Goal: Transaction & Acquisition: Purchase product/service

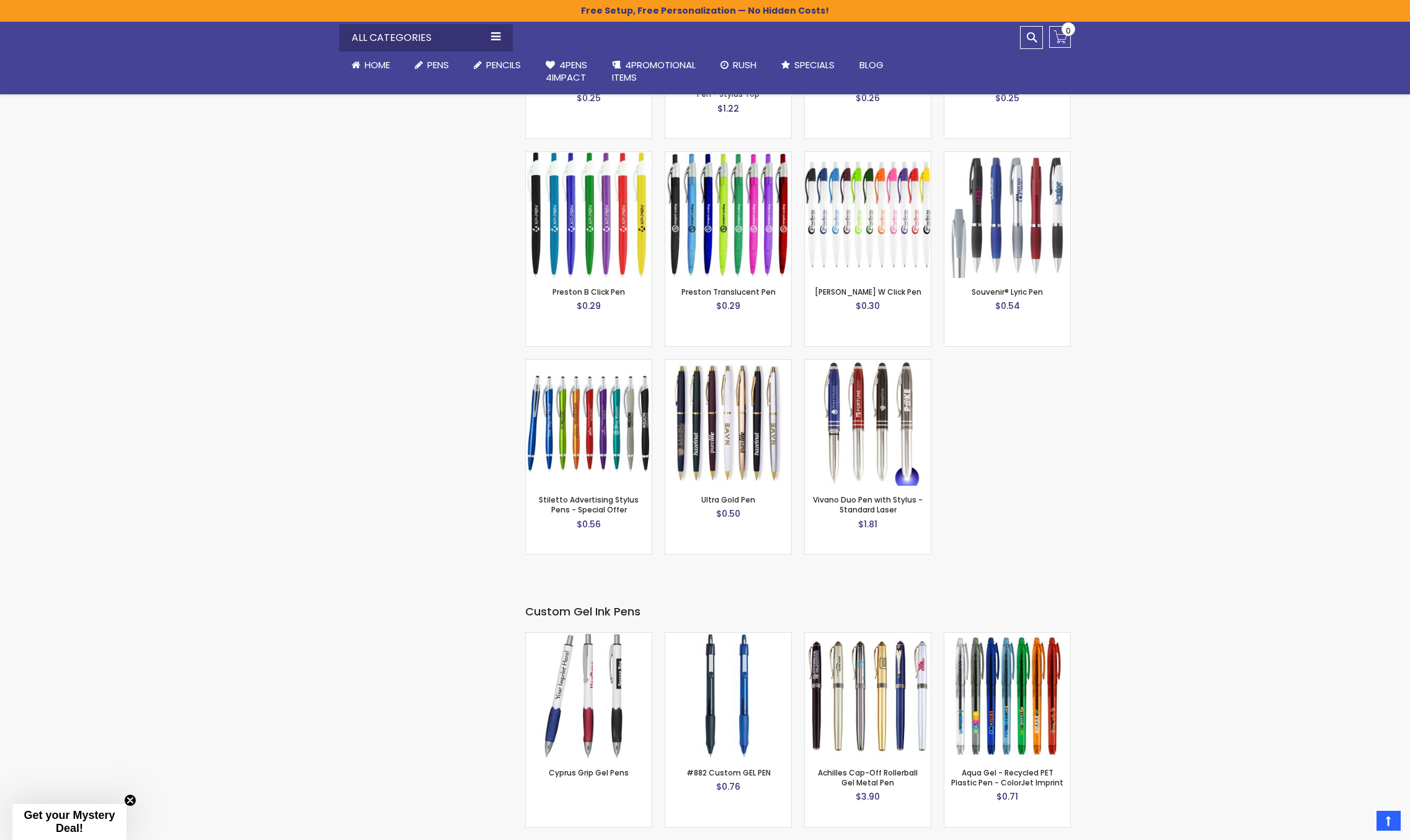
scroll to position [1798, 0]
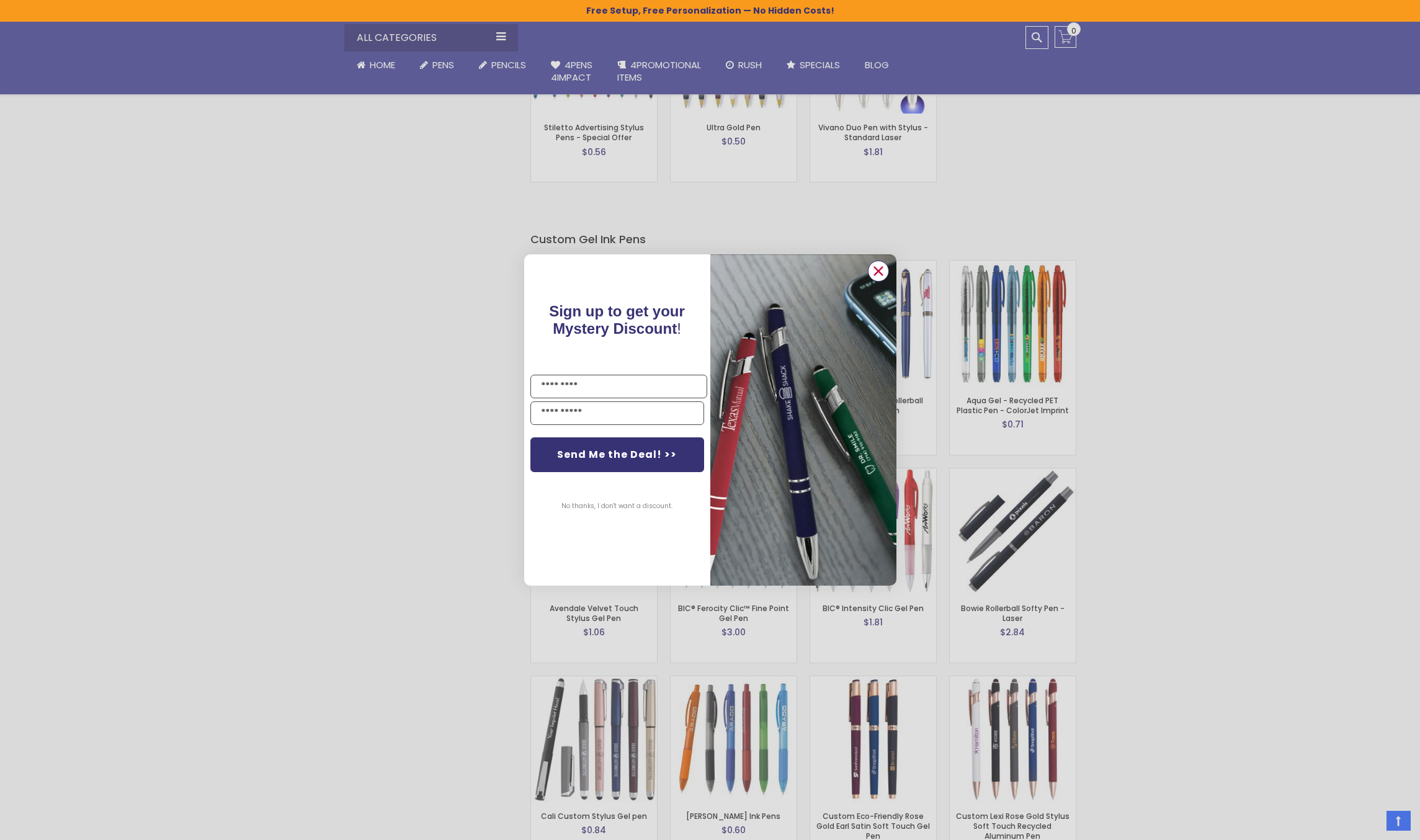
click at [875, 276] on circle "Close dialog" at bounding box center [878, 271] width 19 height 19
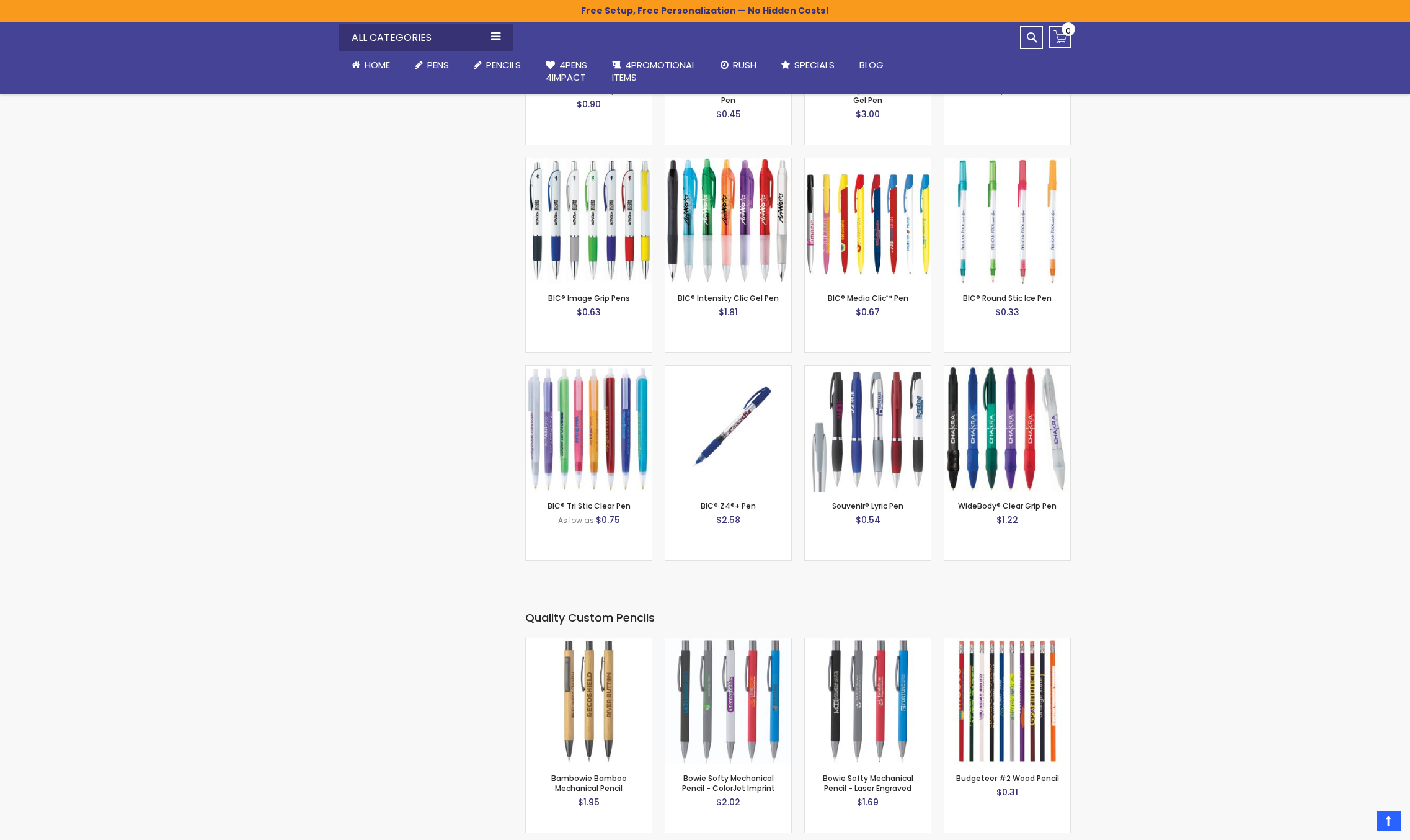
scroll to position [4341, 0]
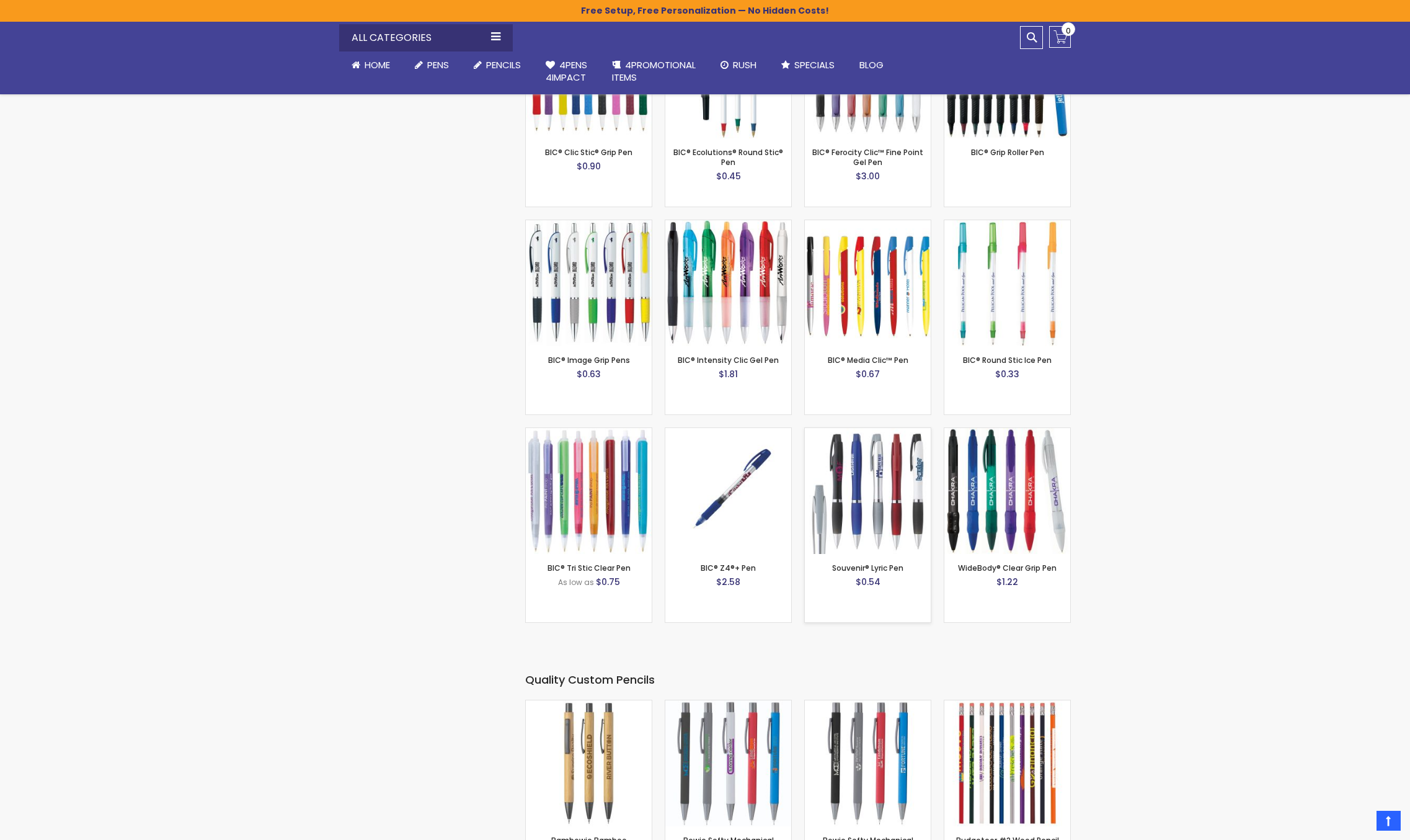
click at [882, 489] on img at bounding box center [868, 491] width 126 height 126
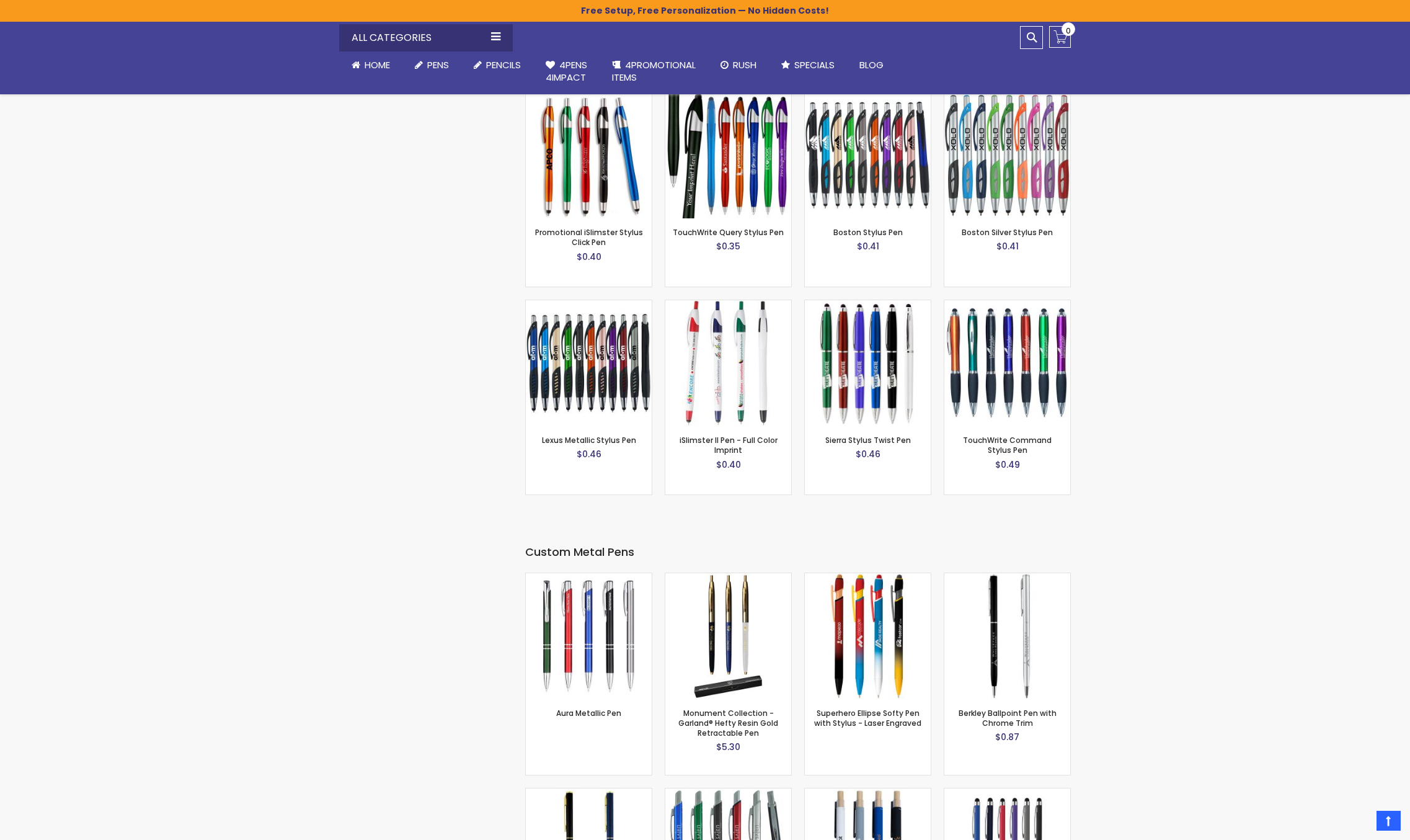
scroll to position [2915, 0]
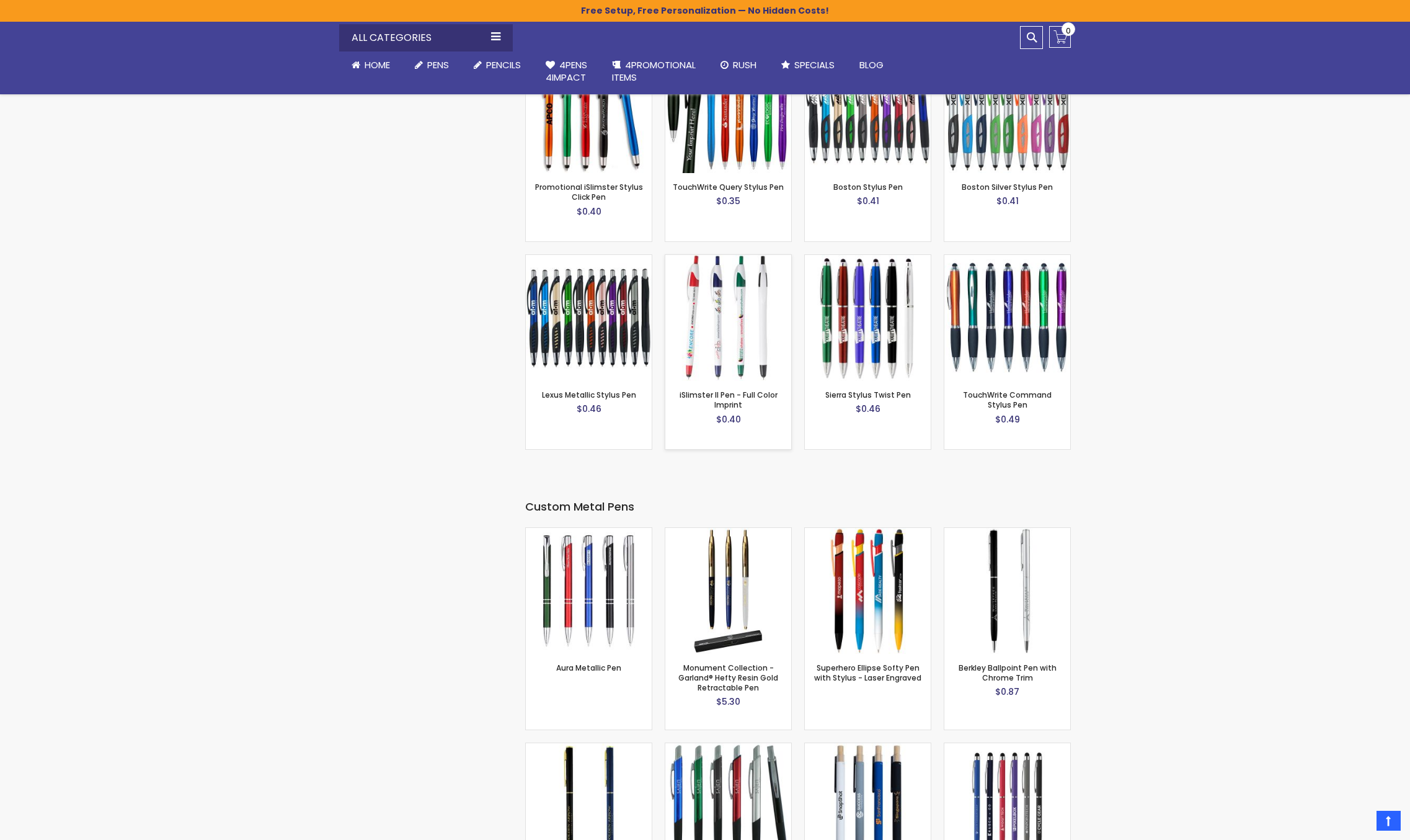
click at [735, 322] on img at bounding box center [728, 318] width 126 height 126
click at [599, 325] on img at bounding box center [589, 318] width 126 height 126
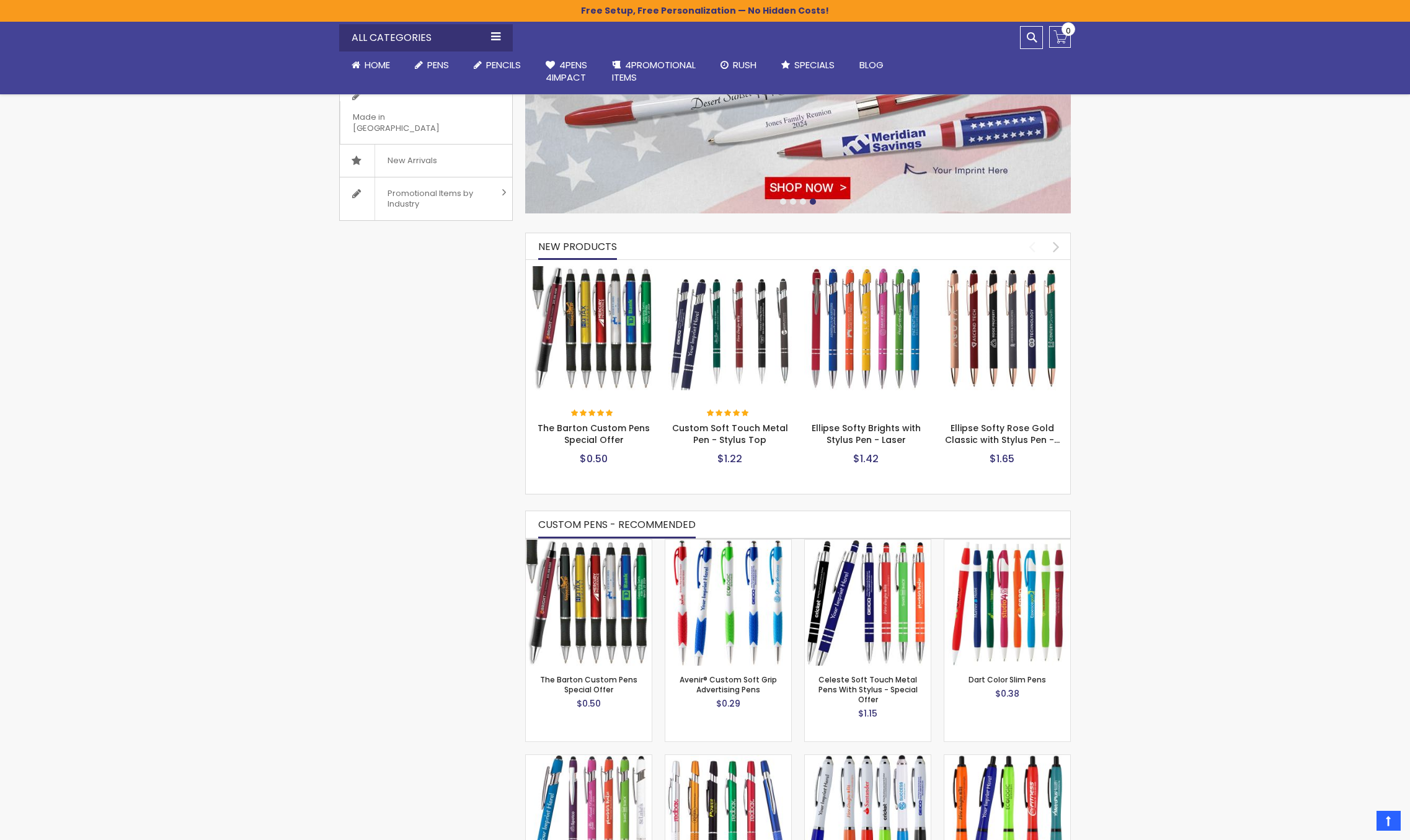
scroll to position [248, 0]
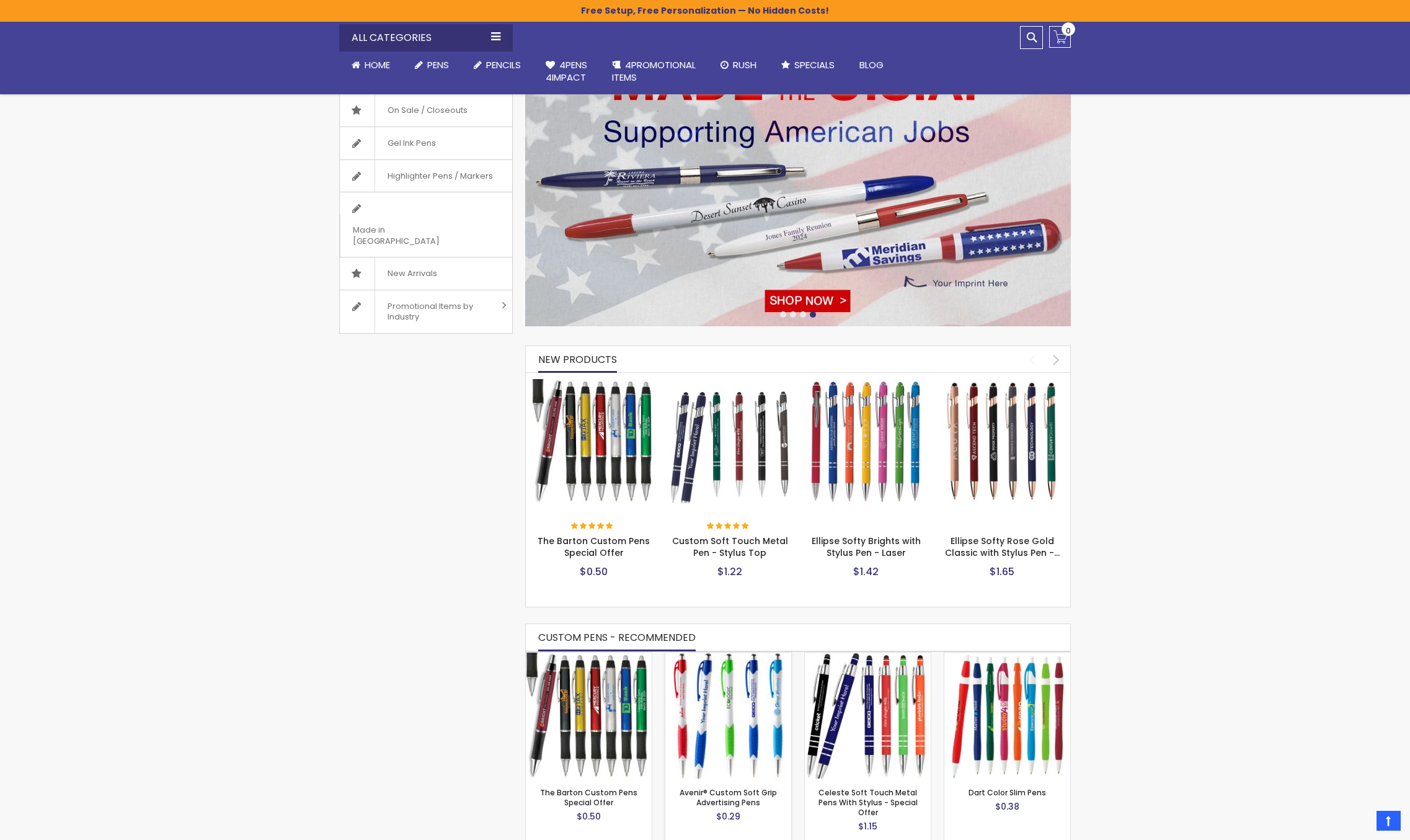
click at [730, 709] on img at bounding box center [728, 715] width 126 height 126
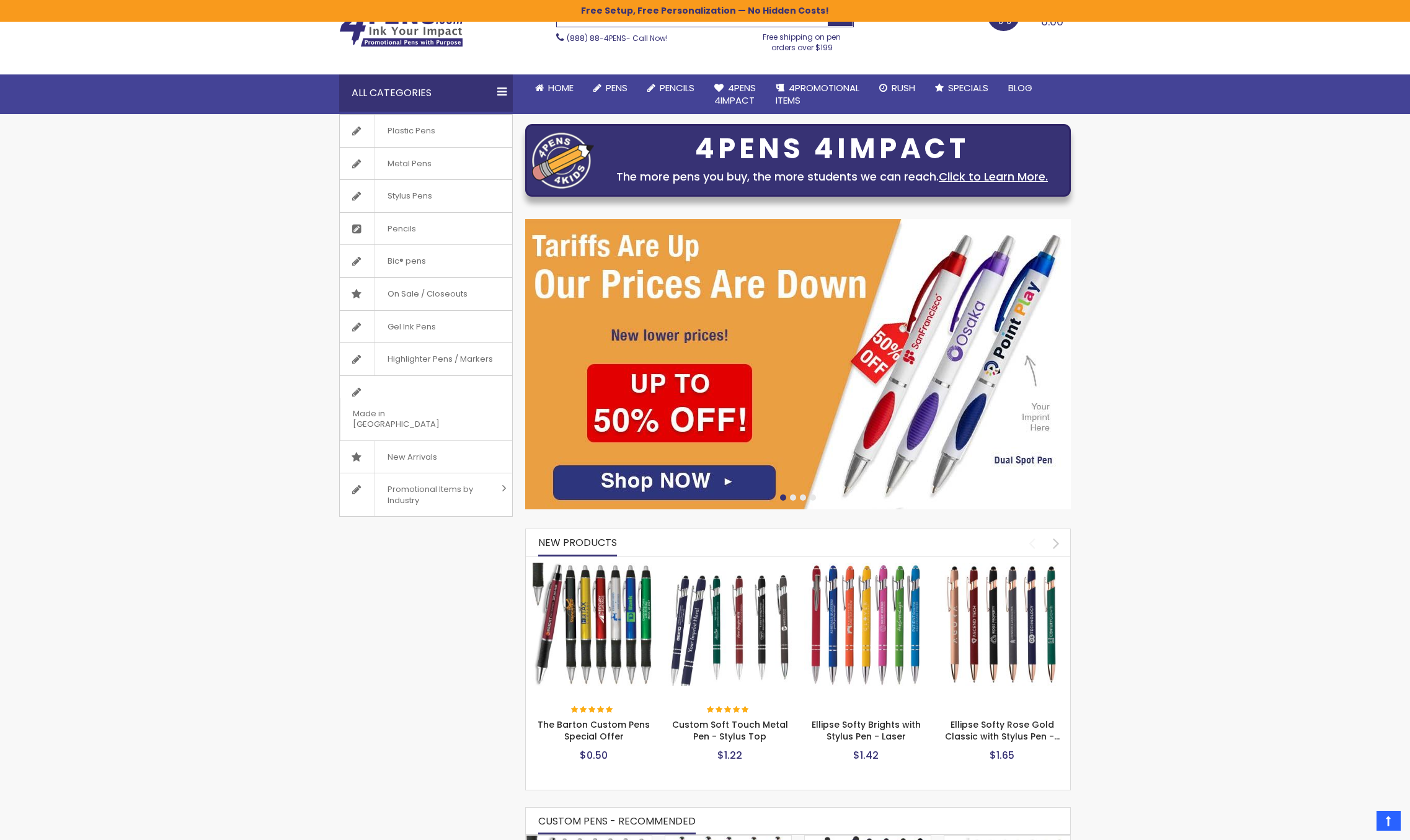
scroll to position [0, 0]
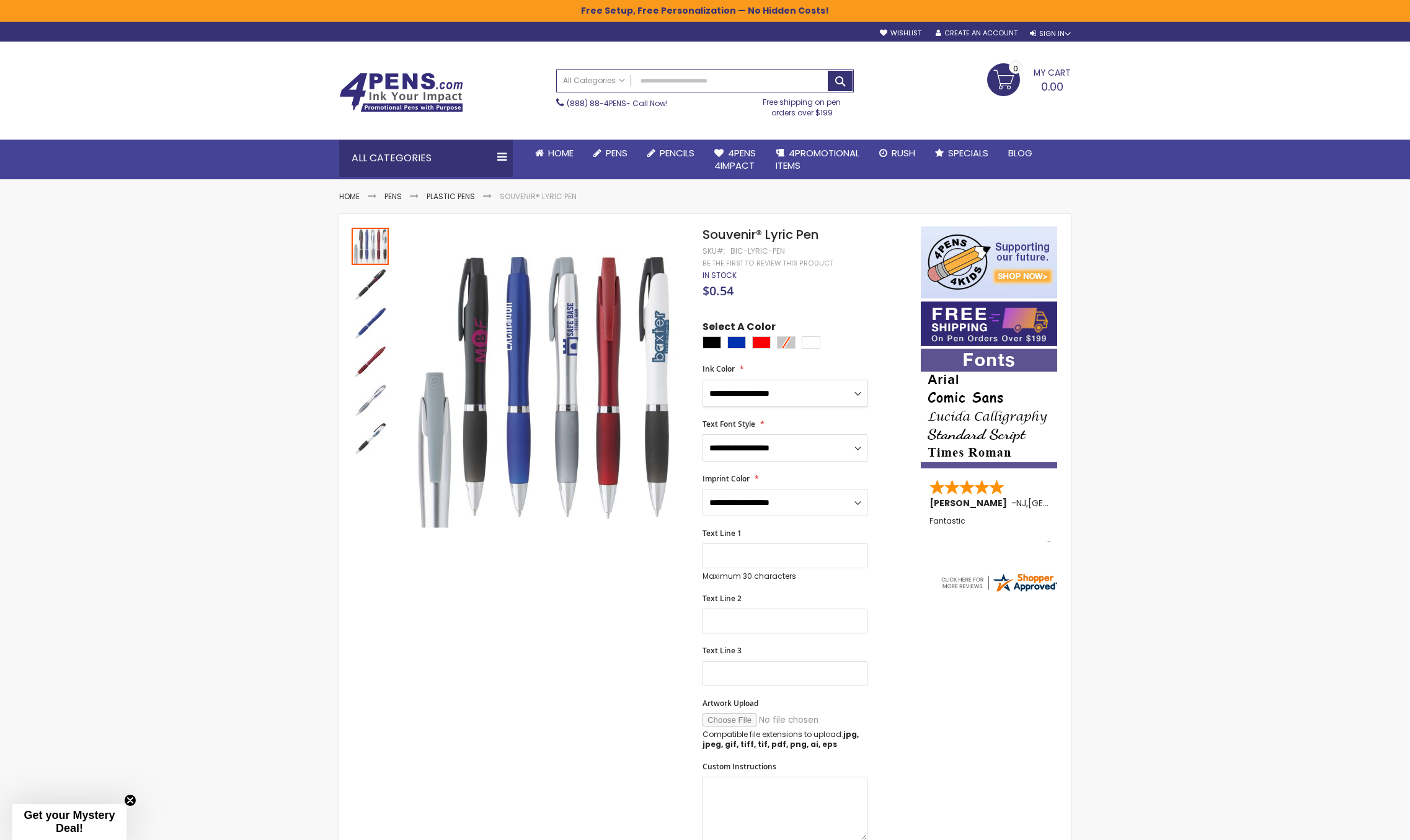
click at [743, 383] on select "**********" at bounding box center [785, 392] width 165 height 27
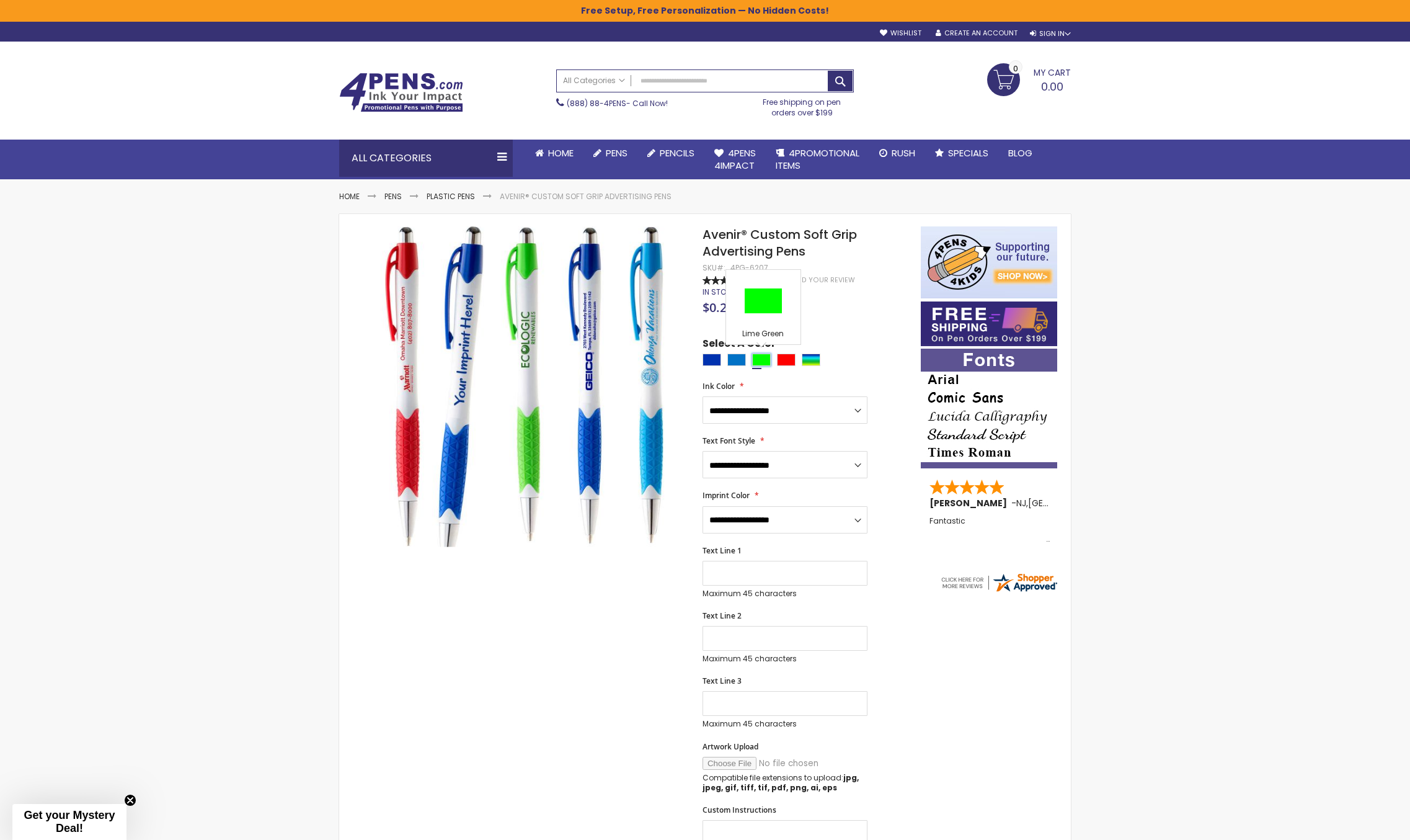
click at [768, 360] on div "Lime Green" at bounding box center [761, 359] width 19 height 12
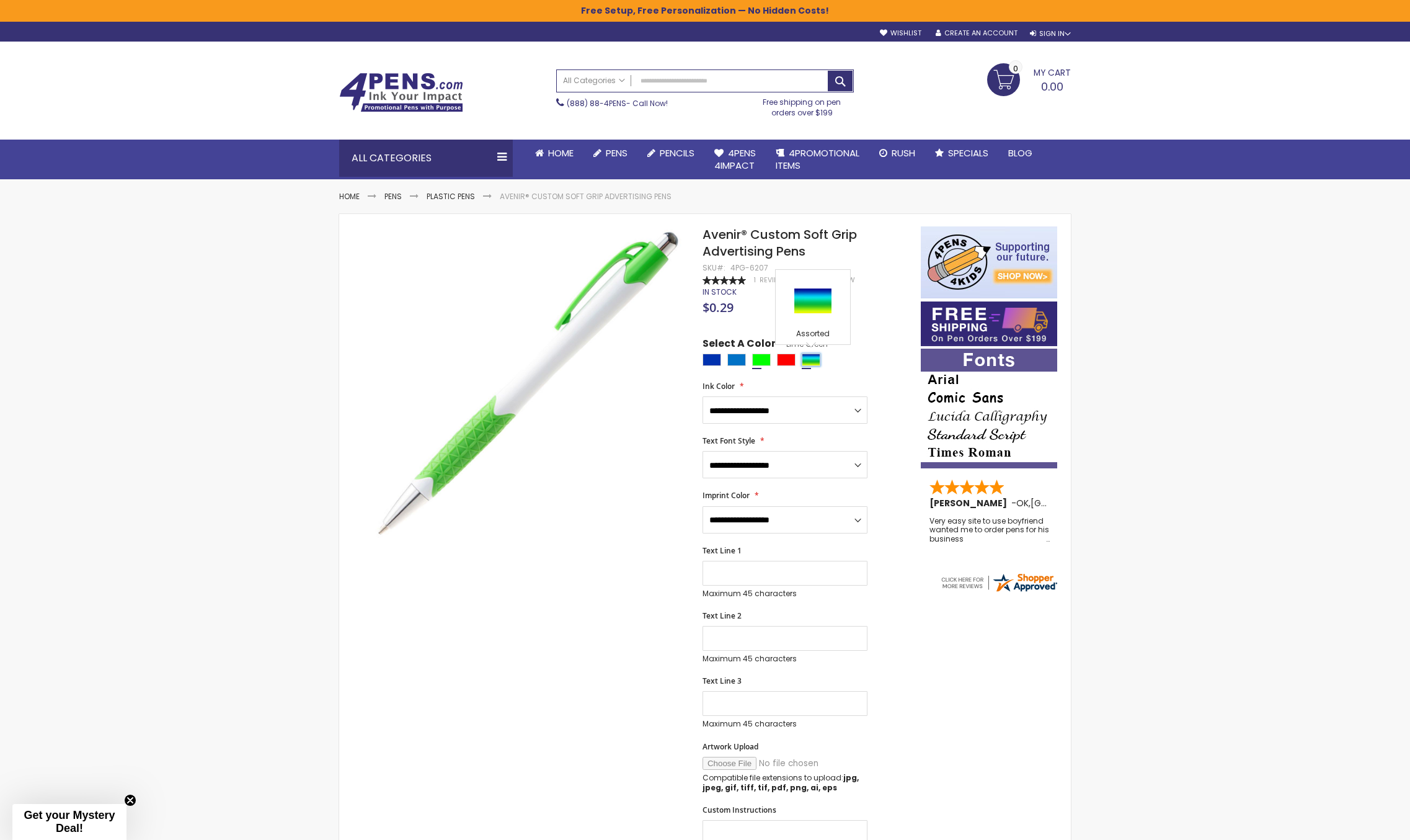
click at [811, 358] on div "Assorted" at bounding box center [811, 359] width 19 height 12
type input "****"
